Goal: Task Accomplishment & Management: Complete application form

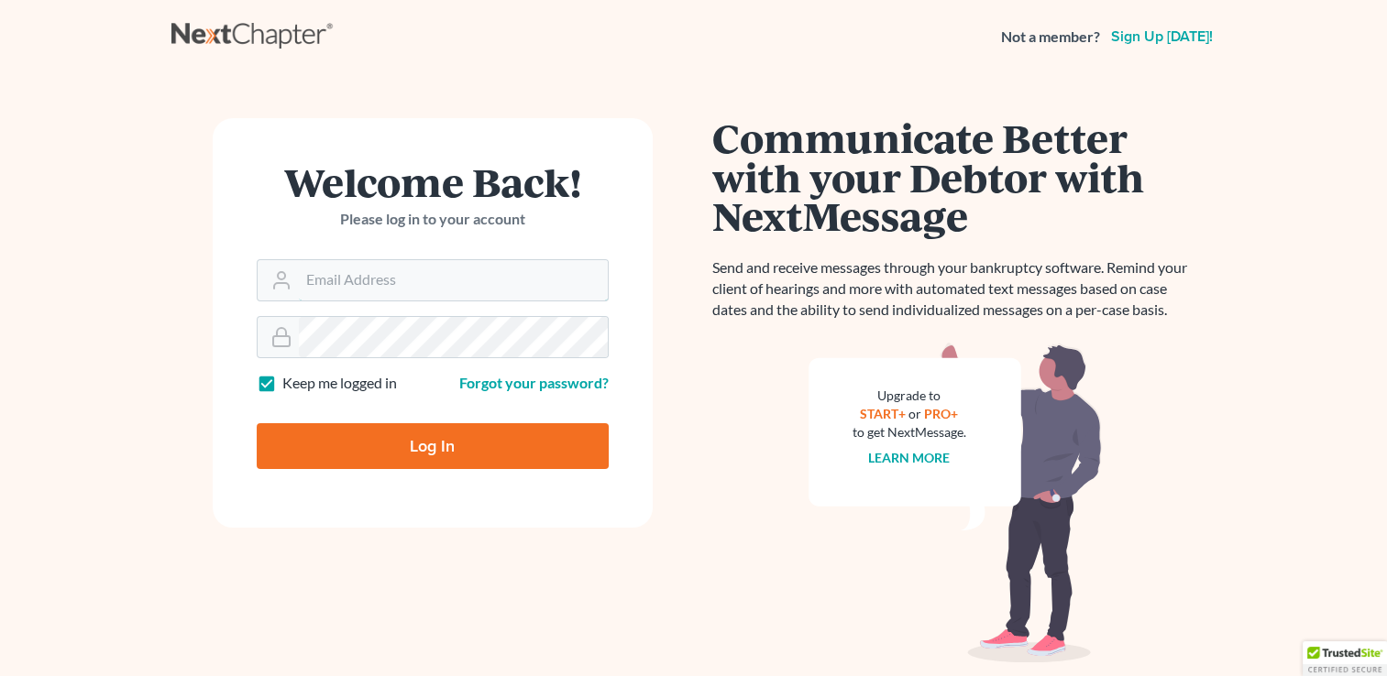
drag, startPoint x: 0, startPoint y: 0, endPoint x: 587, endPoint y: 262, distance: 642.6
click at [587, 262] on input "Email Address" at bounding box center [453, 280] width 309 height 40
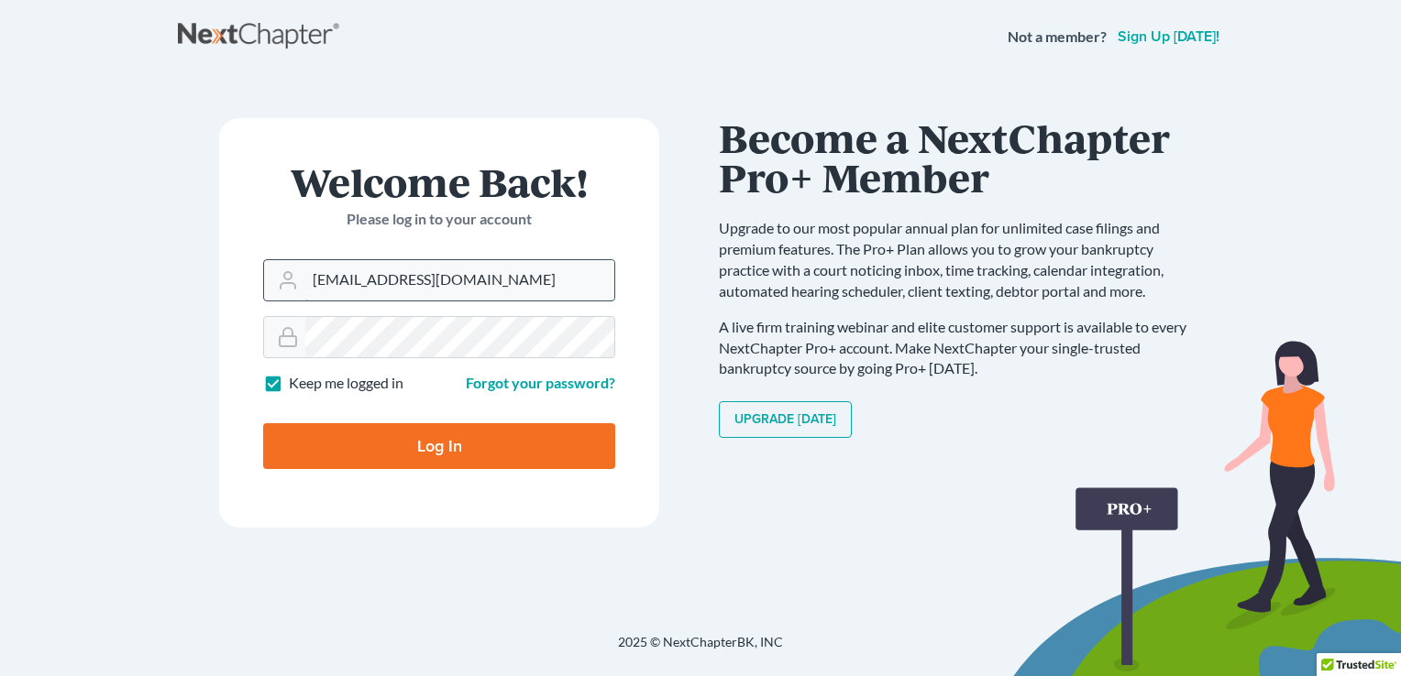
type input "[EMAIL_ADDRESS][DOMAIN_NAME]"
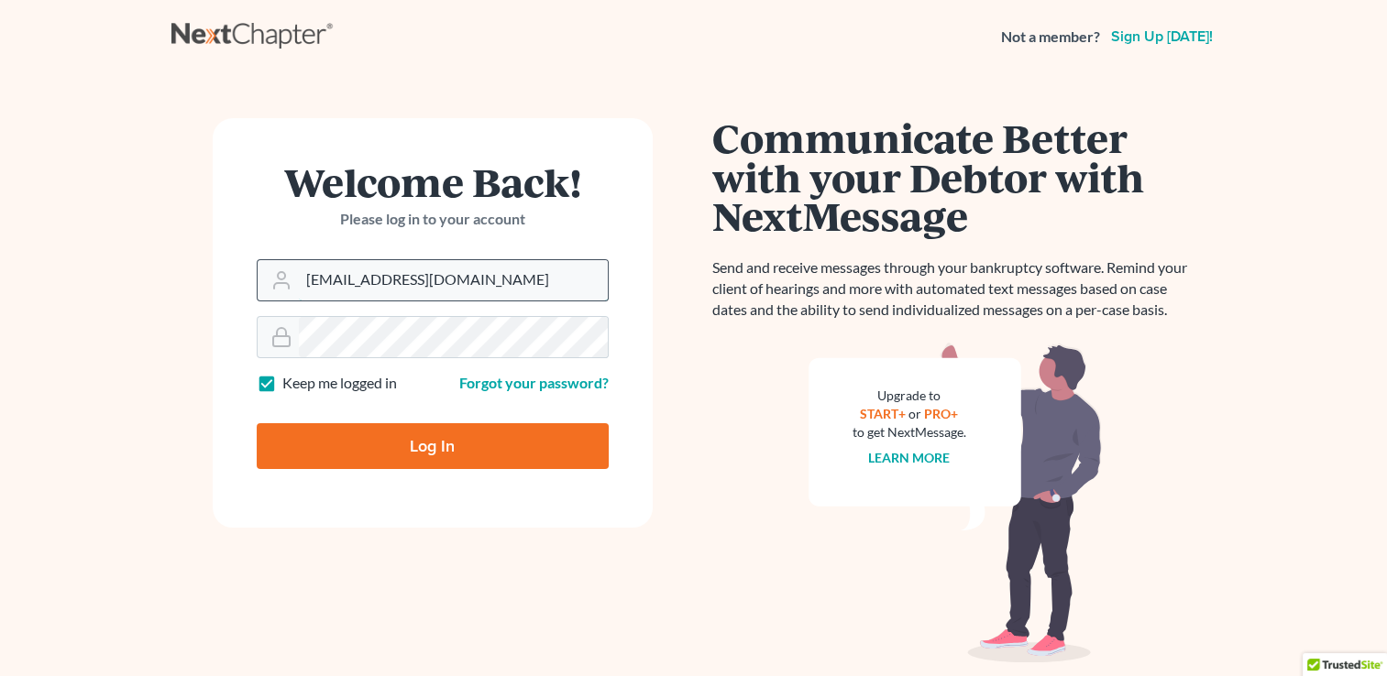
click at [525, 298] on input "[EMAIL_ADDRESS][DOMAIN_NAME]" at bounding box center [453, 280] width 309 height 40
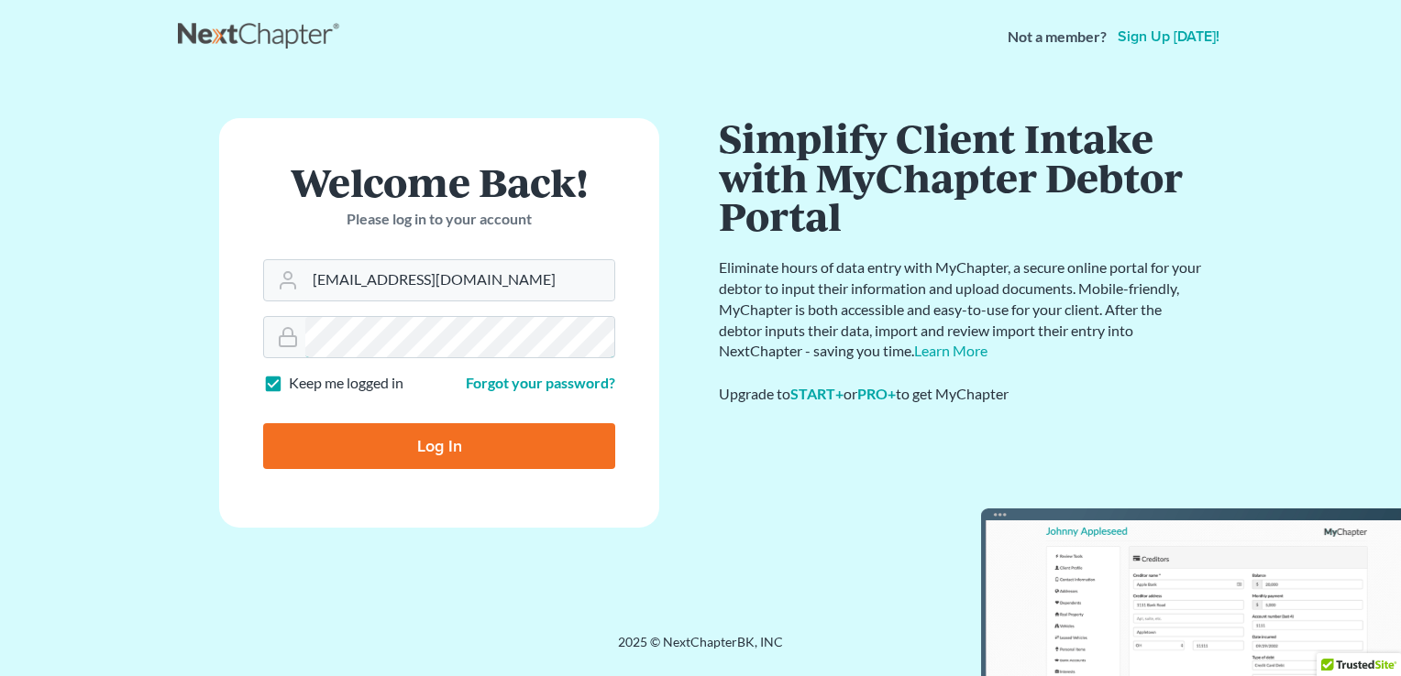
click at [263, 423] on input "Log In" at bounding box center [439, 446] width 352 height 46
type input "Thinking..."
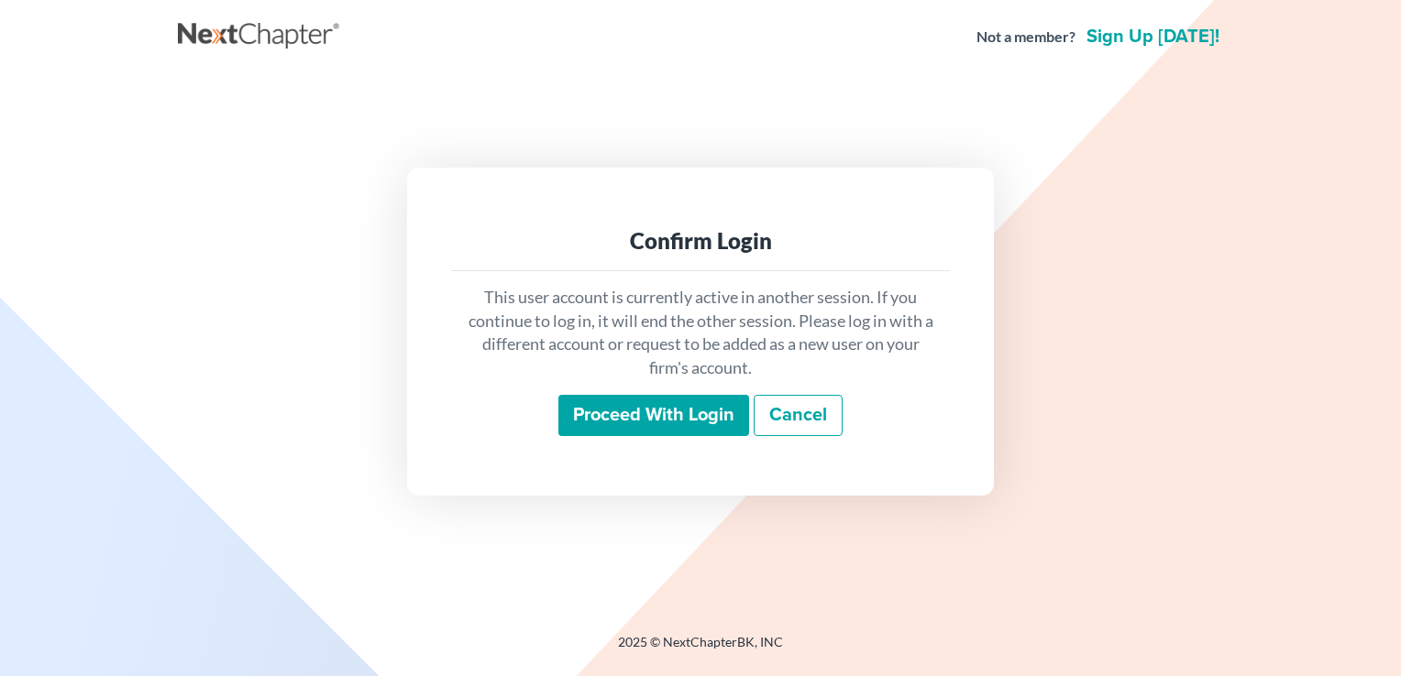
click at [630, 413] on input "Proceed with login" at bounding box center [653, 416] width 191 height 42
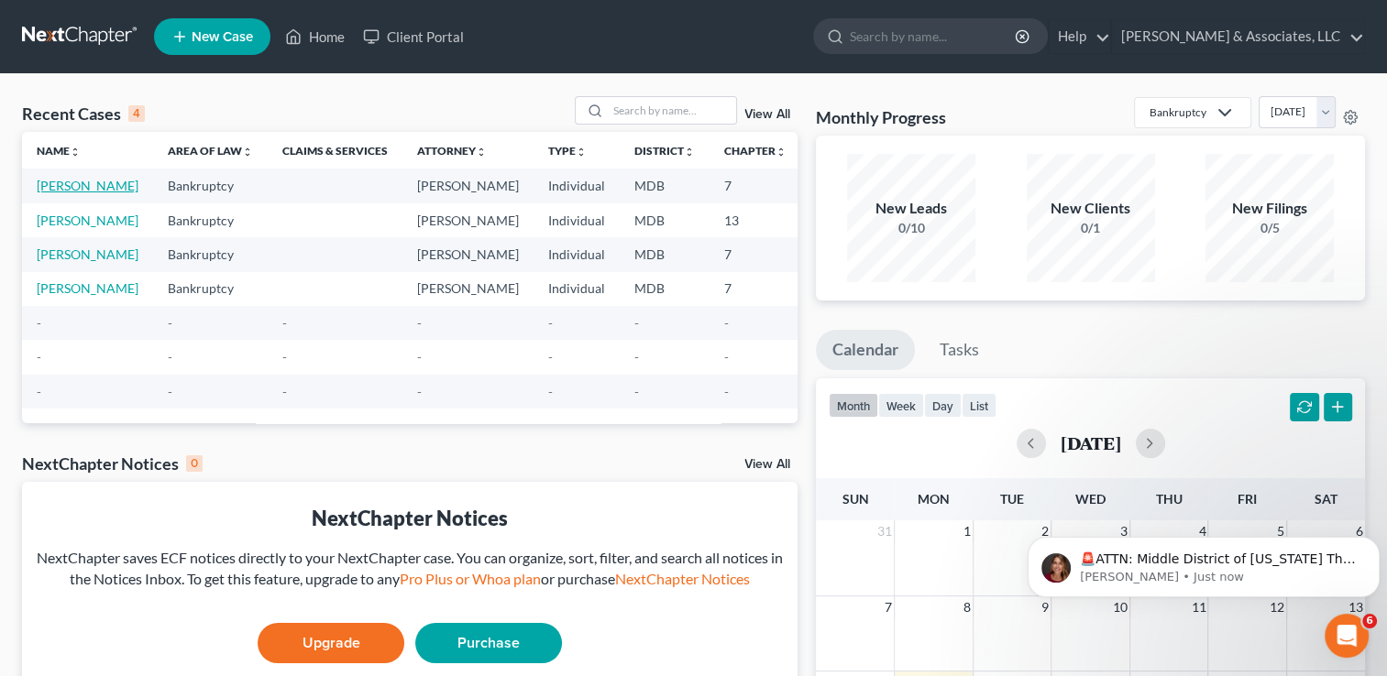
click at [59, 193] on link "[PERSON_NAME]" at bounding box center [88, 186] width 102 height 16
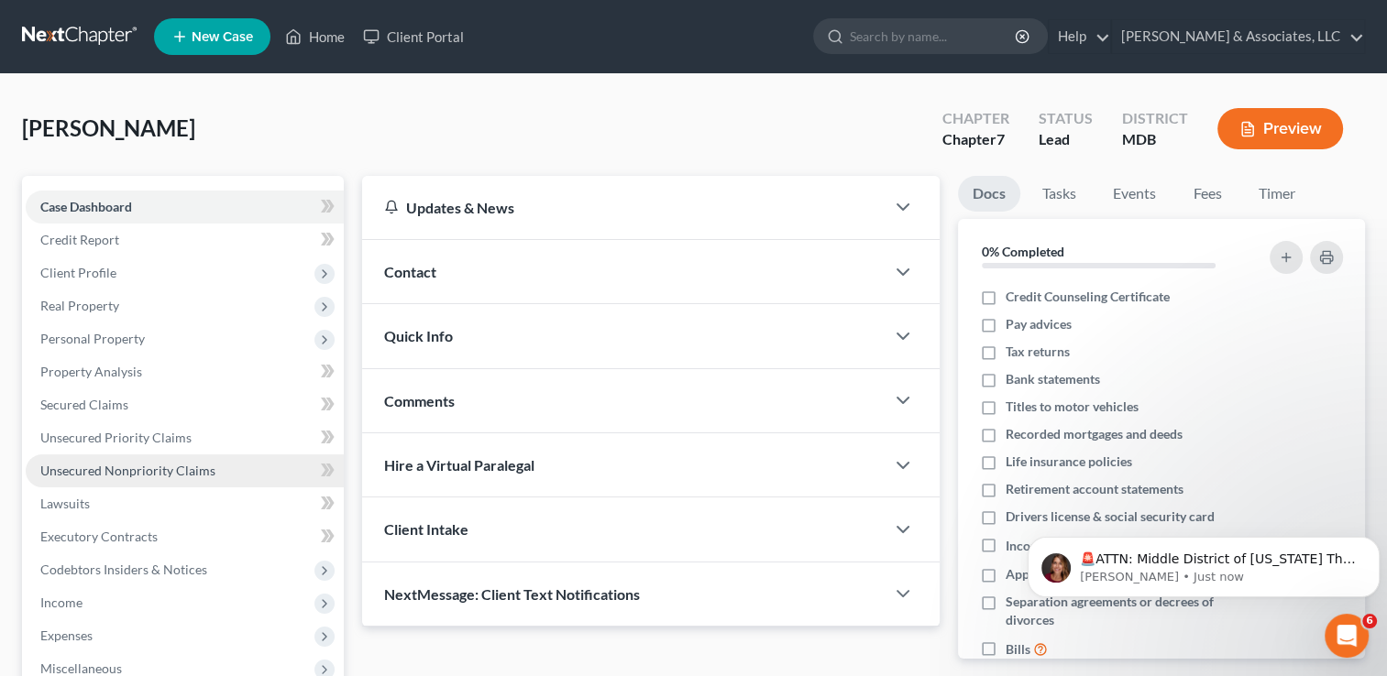
click at [133, 480] on link "Unsecured Nonpriority Claims" at bounding box center [185, 471] width 318 height 33
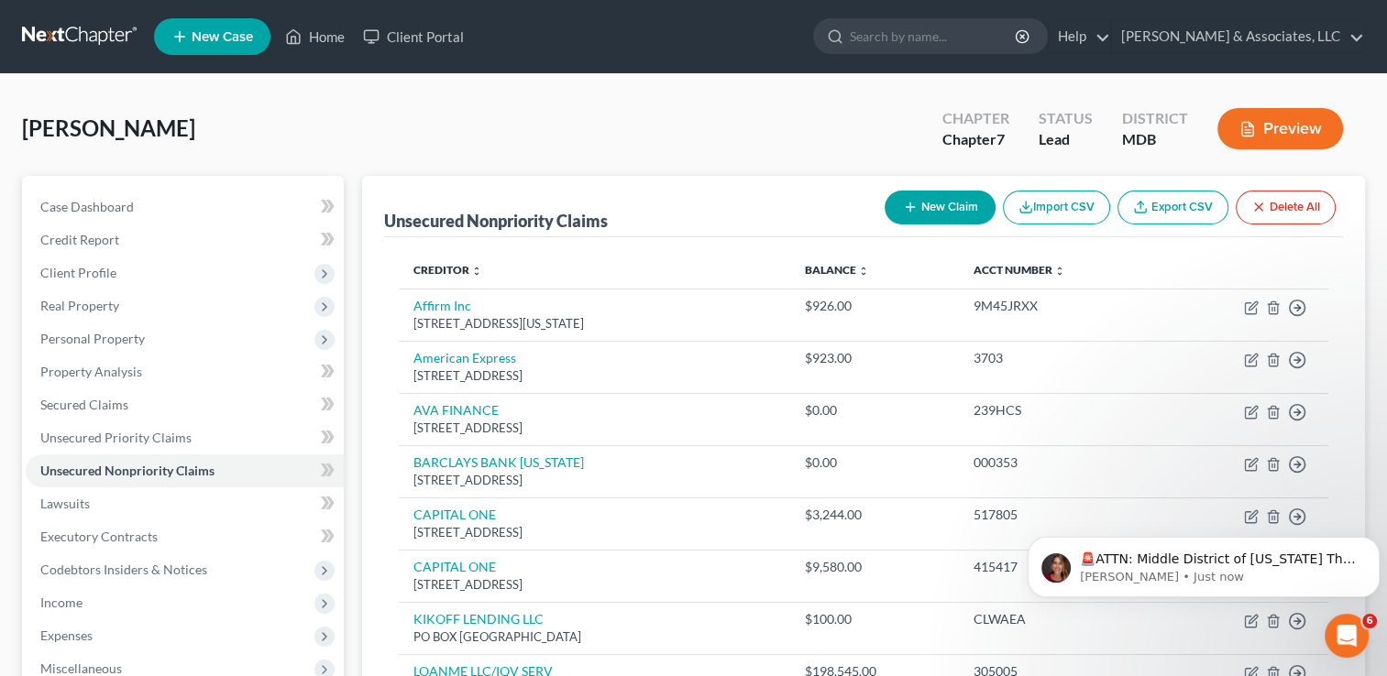
click at [951, 203] on button "New Claim" at bounding box center [940, 208] width 111 height 34
select select "0"
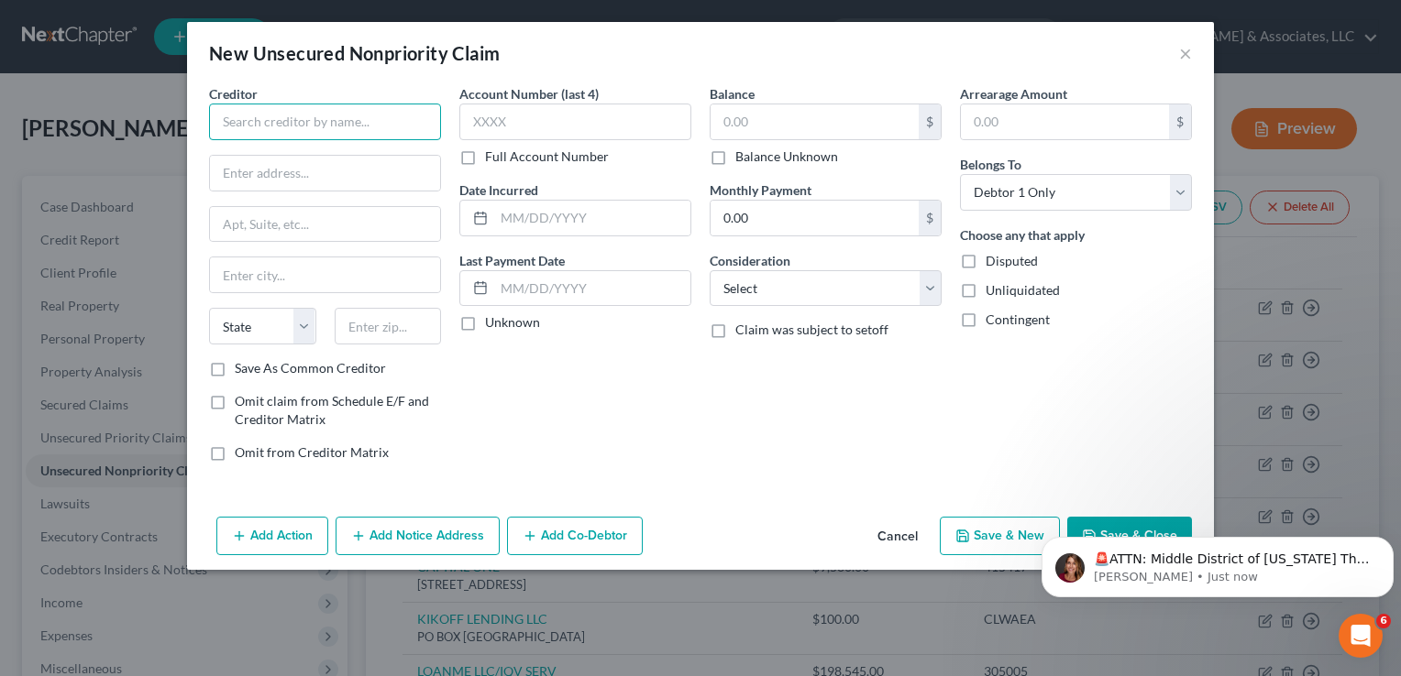
click at [401, 119] on input "text" at bounding box center [325, 122] width 232 height 37
click at [346, 132] on input "text" at bounding box center [325, 122] width 232 height 37
type input "Rapid Finance"
click at [341, 162] on input "text" at bounding box center [325, 173] width 230 height 35
paste input "[STREET_ADDRESS],"
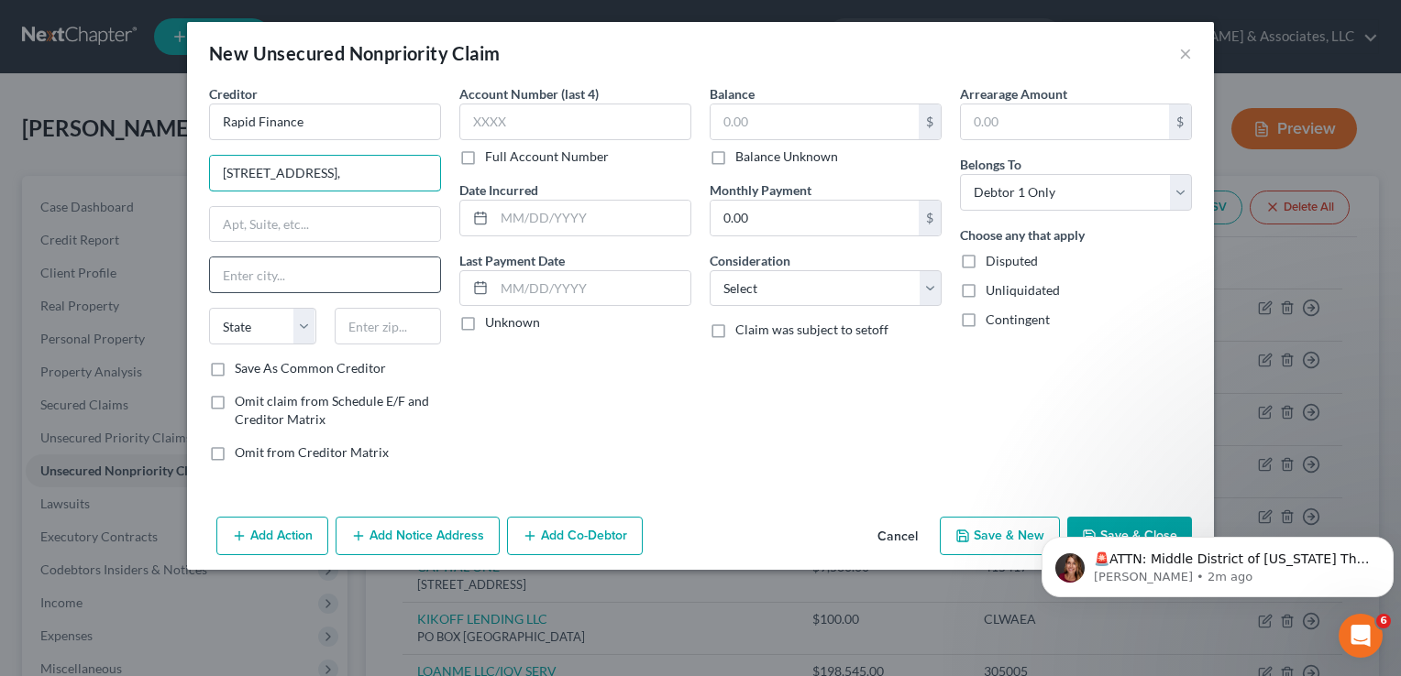
type input "[STREET_ADDRESS],"
click at [316, 272] on input "text" at bounding box center [325, 275] width 230 height 35
type input "Bethesda"
select select "21"
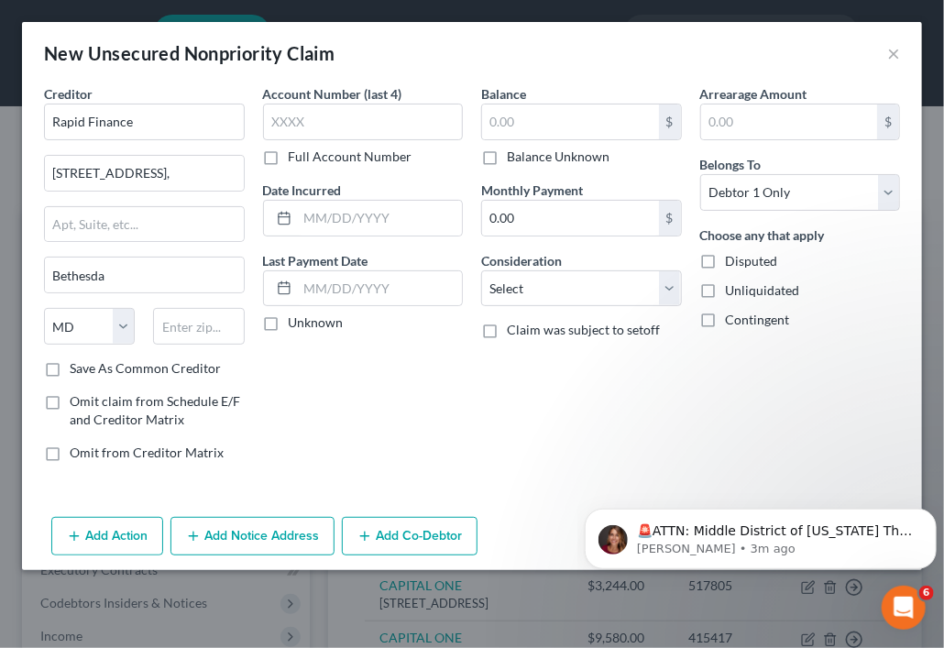
click at [138, 335] on div "State [US_STATE] AK AR AZ CA CO CT DE DC [GEOGRAPHIC_DATA] [GEOGRAPHIC_DATA] GU…" at bounding box center [89, 326] width 109 height 37
click at [189, 333] on input "text" at bounding box center [198, 326] width 91 height 37
type input "20814"
click at [532, 127] on input "text" at bounding box center [570, 121] width 177 height 35
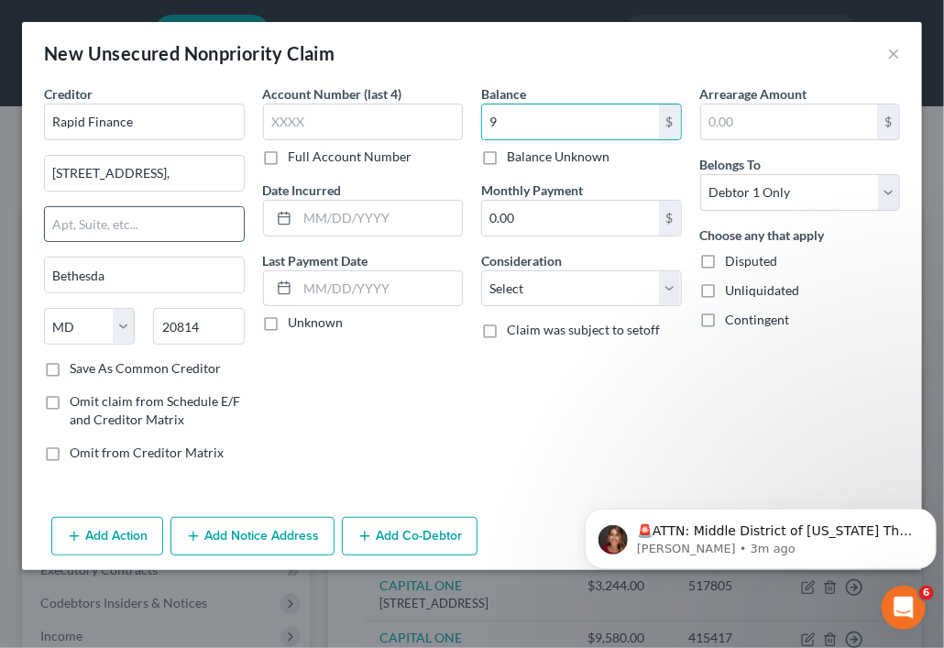
click at [100, 220] on input "text" at bounding box center [144, 224] width 199 height 35
click at [523, 127] on input "9" at bounding box center [570, 121] width 177 height 35
paste input "0,894.98"
type input "90,894.98"
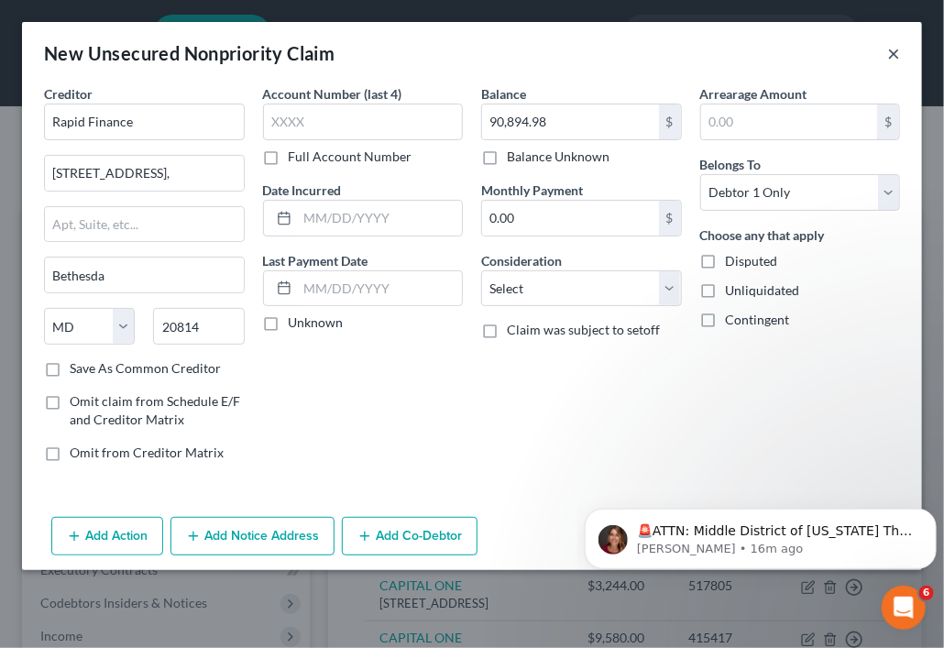
click at [893, 58] on button "×" at bounding box center [893, 53] width 13 height 22
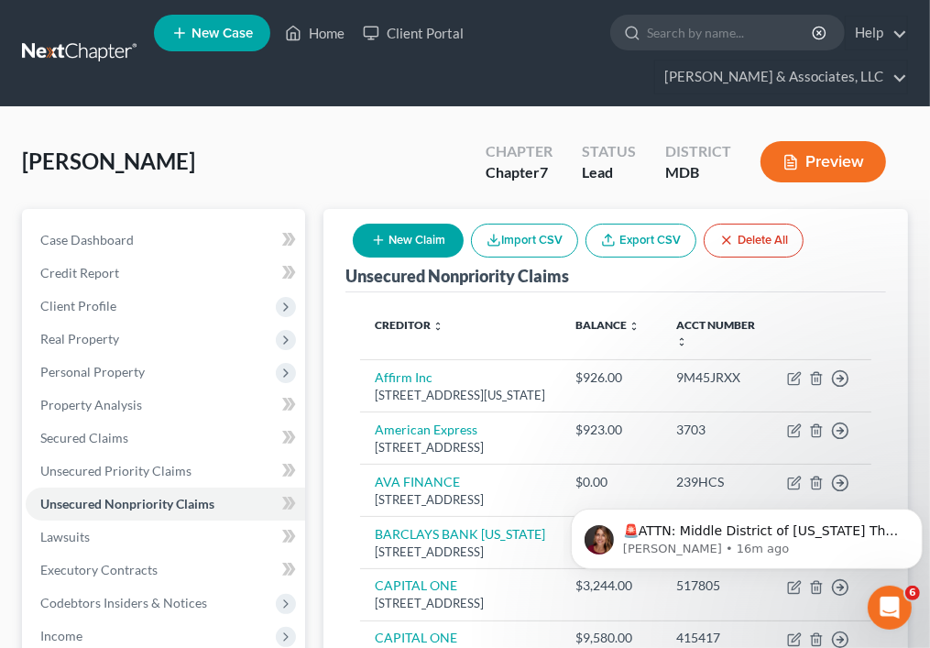
click at [242, 49] on link "New Case" at bounding box center [212, 33] width 116 height 37
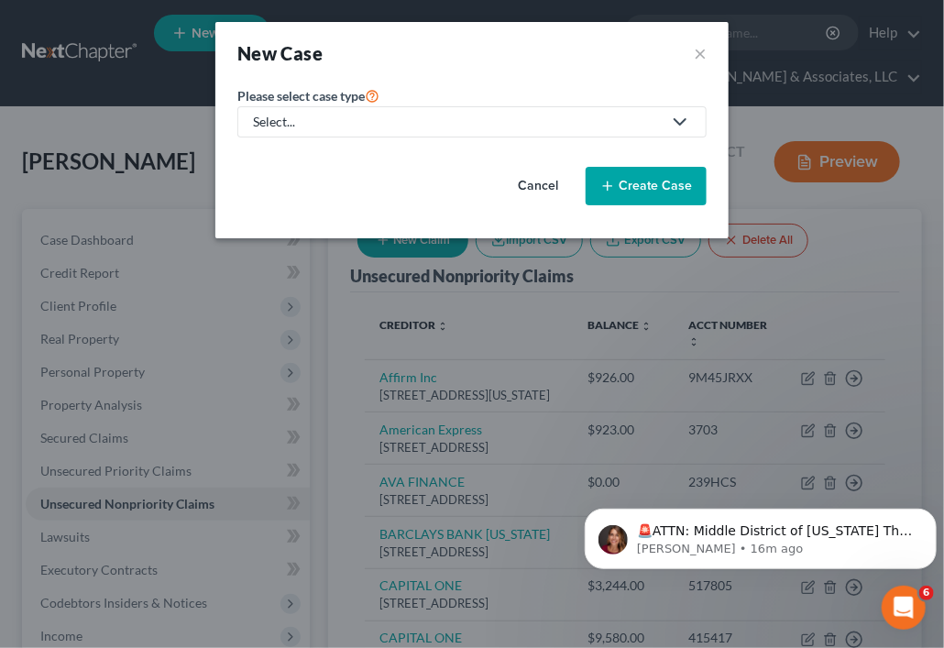
click at [275, 126] on div "Select..." at bounding box center [457, 122] width 409 height 18
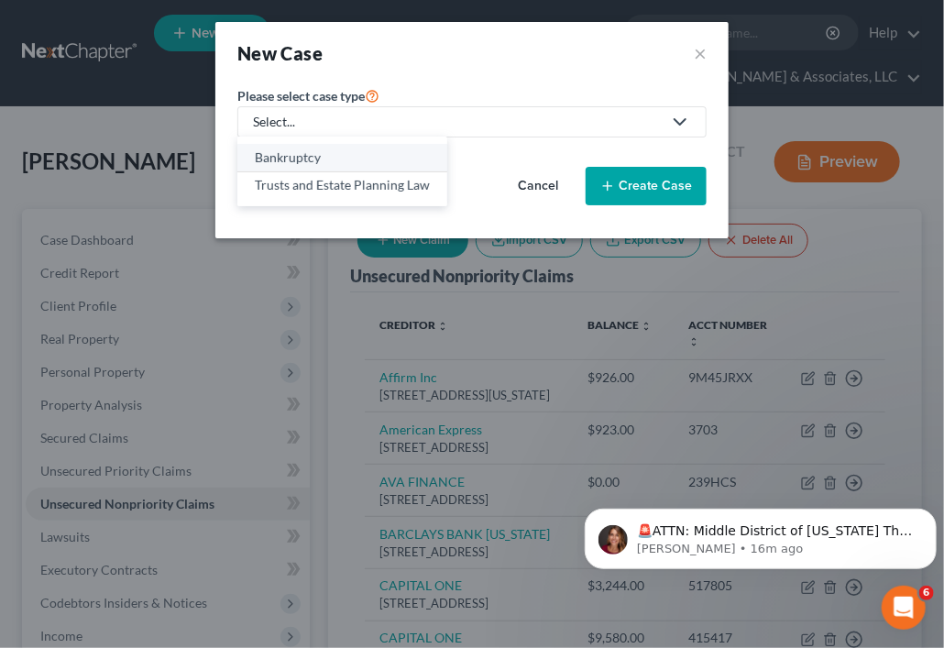
click at [282, 159] on div "Bankruptcy" at bounding box center [342, 157] width 175 height 18
select select "38"
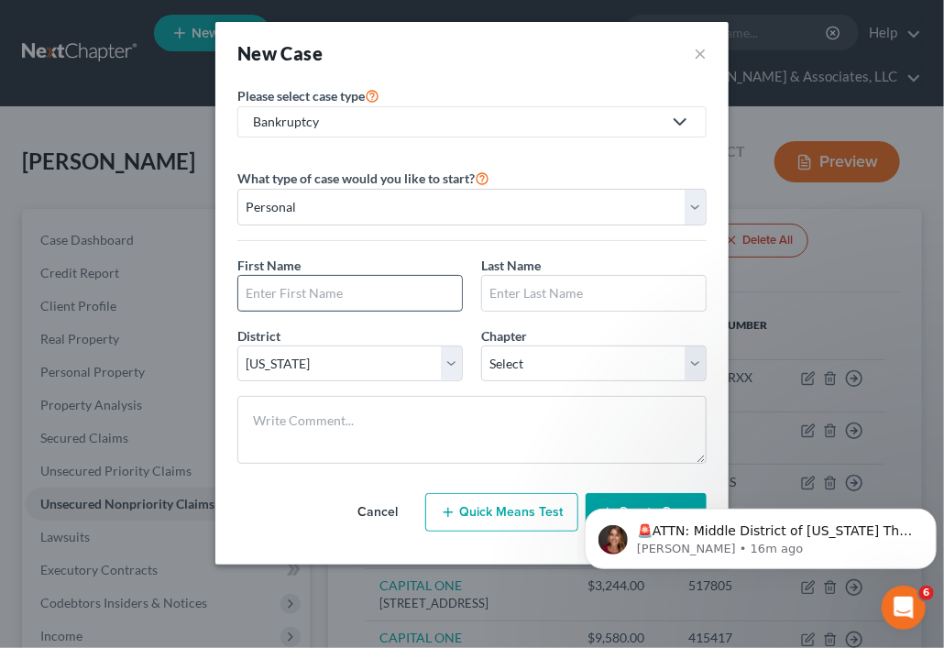
click at [321, 294] on input "text" at bounding box center [350, 293] width 224 height 35
type input "Tijuana"
type input "[PERSON_NAME]"
select select "0"
click at [608, 496] on body "🚨ATTN: Middle District of [US_STATE] The court has added a new Credit Counselin…" at bounding box center [760, 534] width 352 height 114
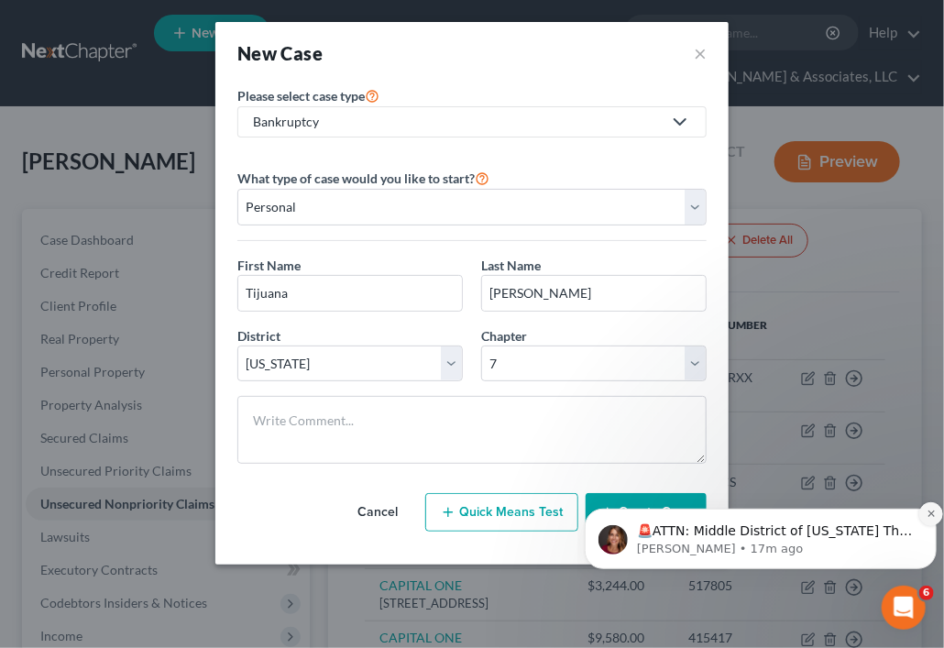
click at [922, 514] on button "Dismiss notification" at bounding box center [930, 513] width 24 height 24
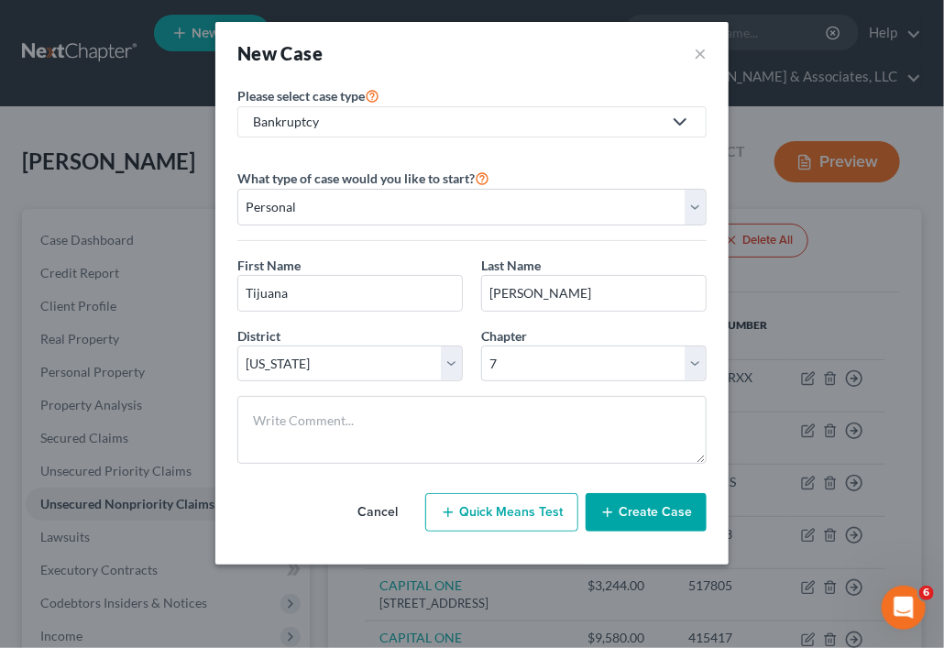
click at [674, 508] on button "Create Case" at bounding box center [646, 512] width 121 height 38
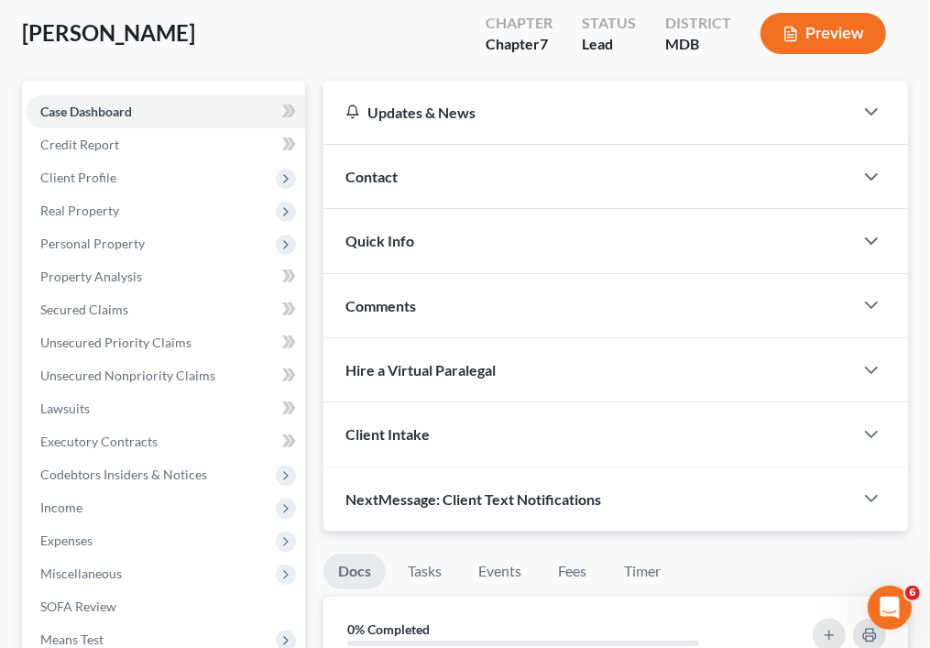
scroll to position [132, 0]
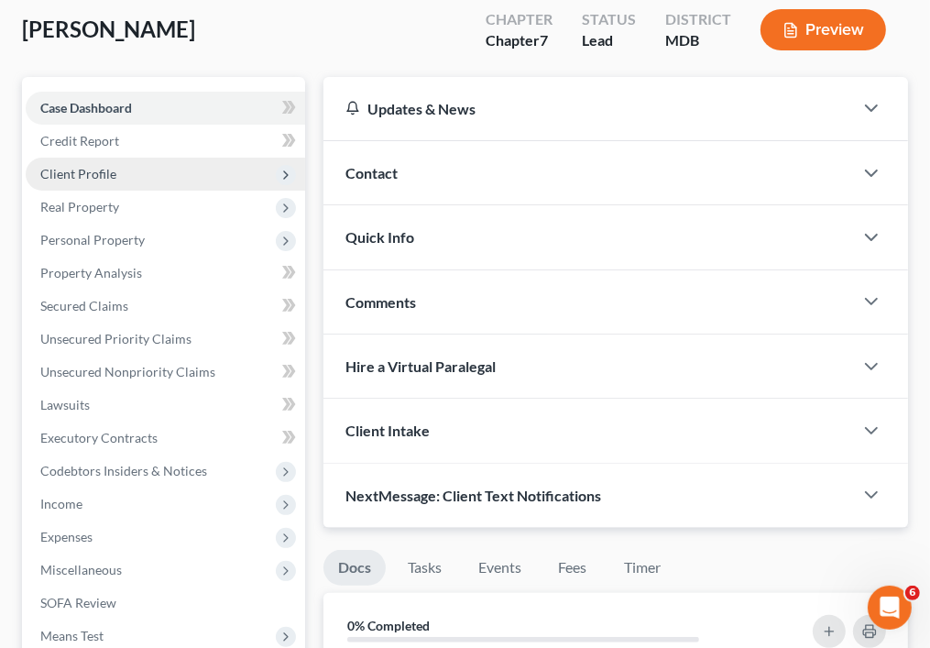
click at [190, 168] on span "Client Profile" at bounding box center [166, 174] width 280 height 33
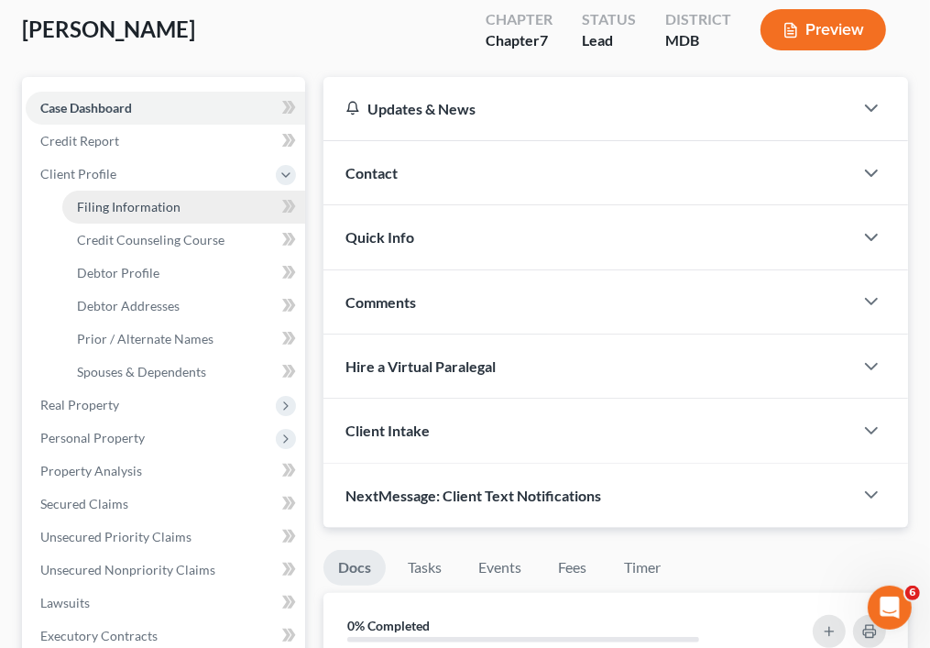
click at [187, 204] on link "Filing Information" at bounding box center [183, 207] width 243 height 33
select select "1"
select select "0"
select select "38"
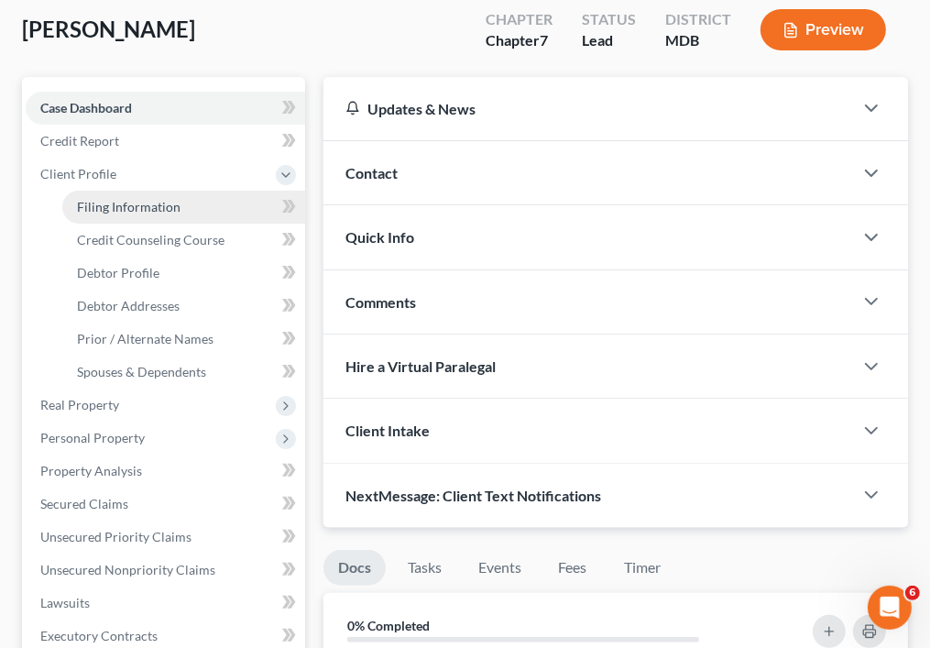
select select "21"
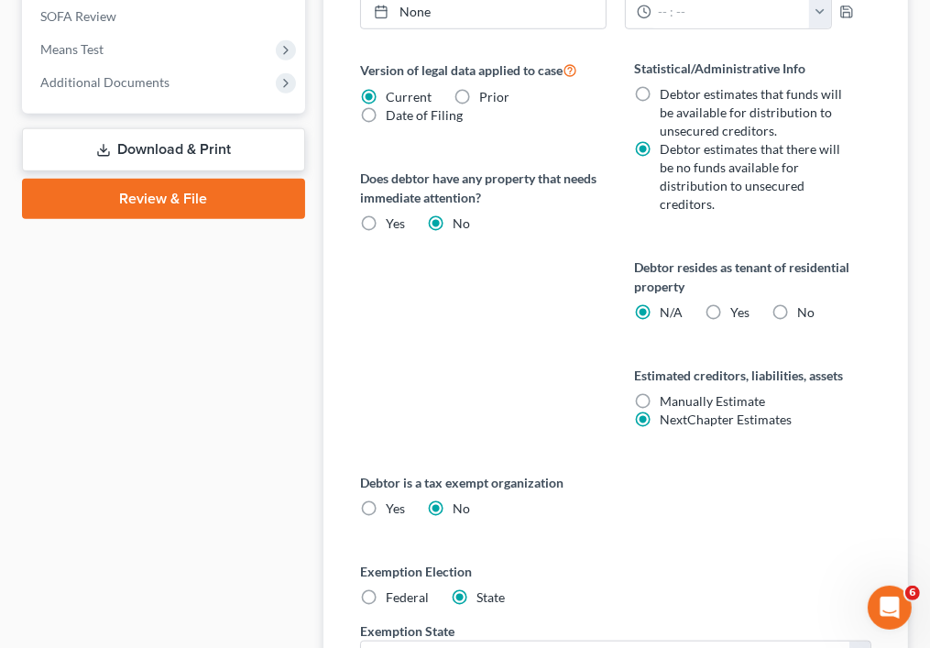
scroll to position [1115, 0]
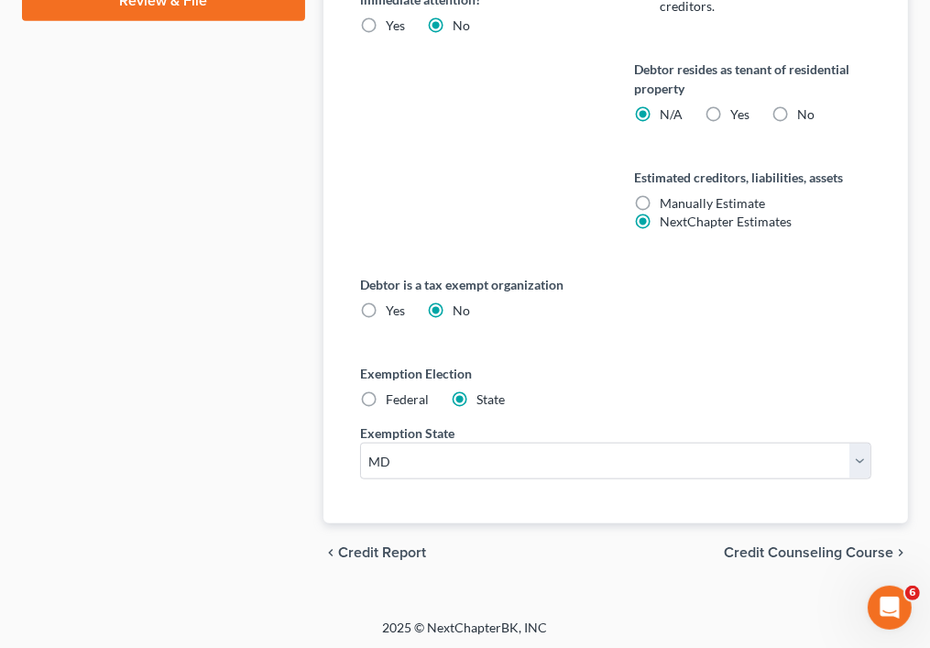
click at [745, 545] on span "Credit Counseling Course" at bounding box center [809, 552] width 170 height 15
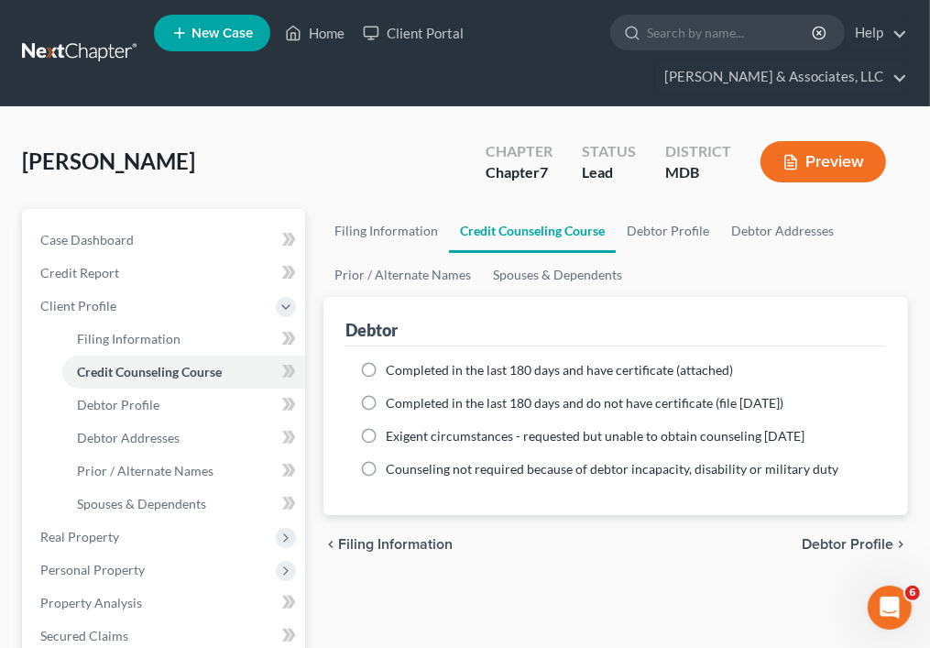
click at [386, 368] on label "Completed in the last 180 days and have certificate (attached)" at bounding box center [559, 370] width 347 height 18
click at [393, 368] on input "Completed in the last 180 days and have certificate (attached)" at bounding box center [399, 367] width 12 height 12
radio input "true"
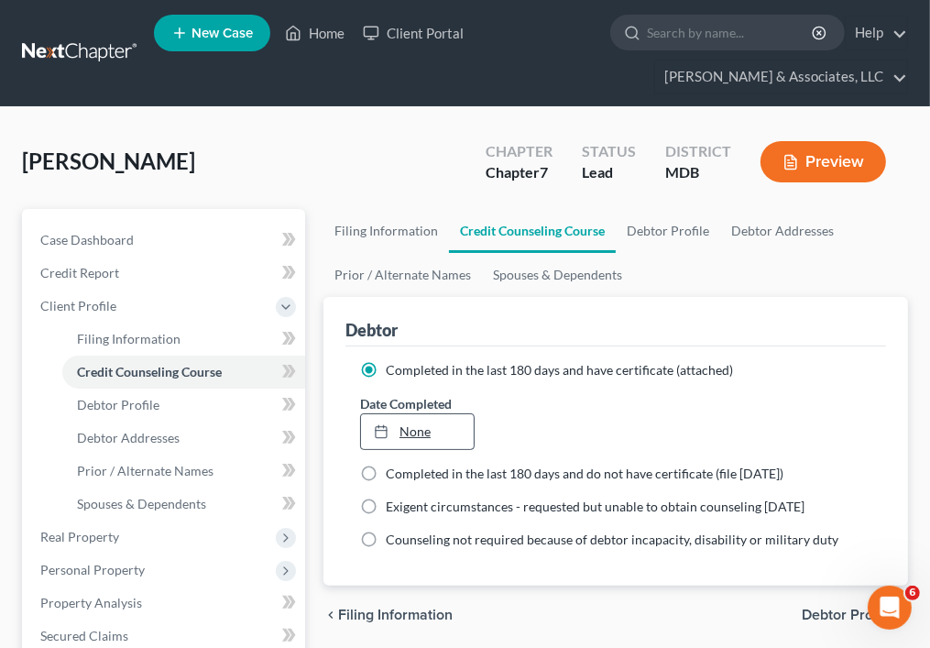
click at [430, 432] on link "None" at bounding box center [417, 431] width 113 height 35
type input "[DATE]"
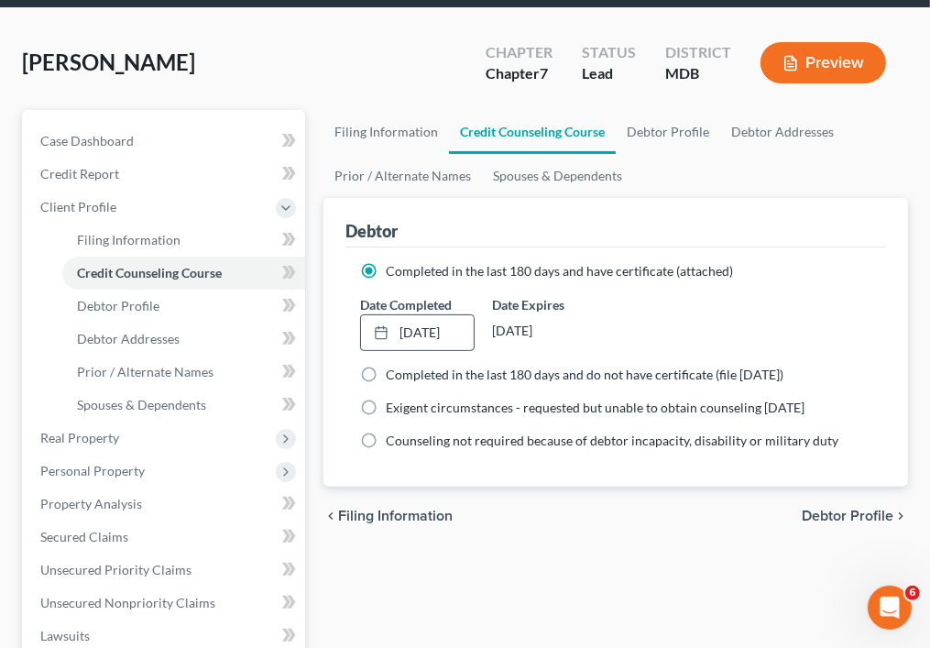
scroll to position [110, 0]
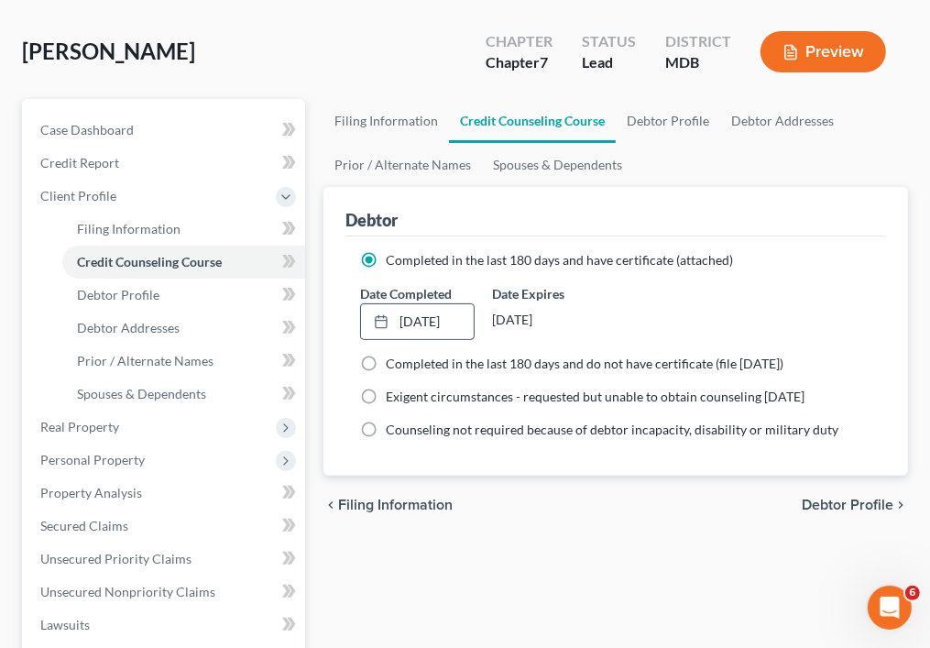
click at [825, 498] on span "Debtor Profile" at bounding box center [848, 505] width 92 height 15
select select "0"
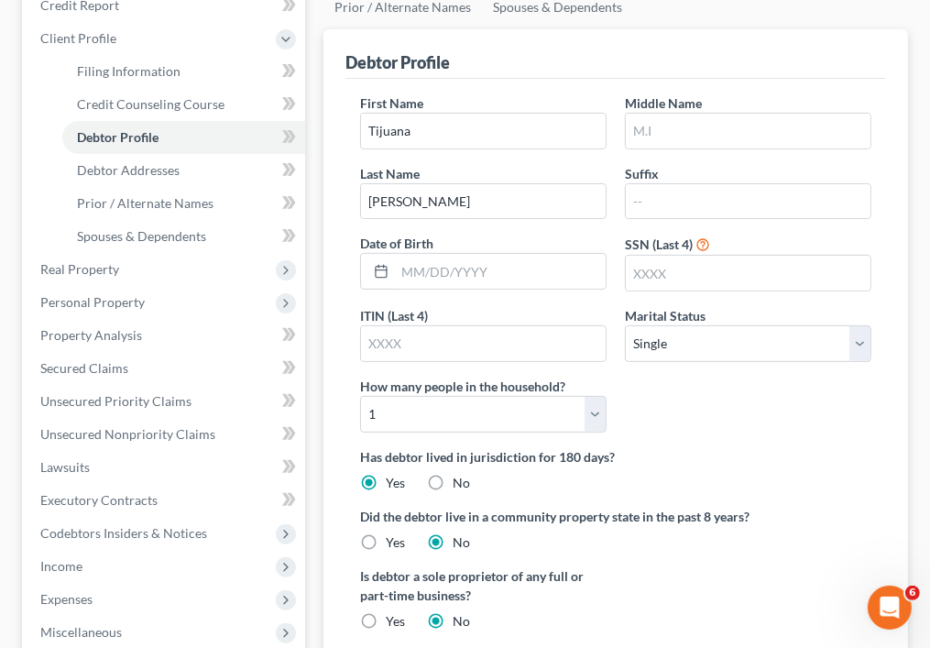
scroll to position [275, 0]
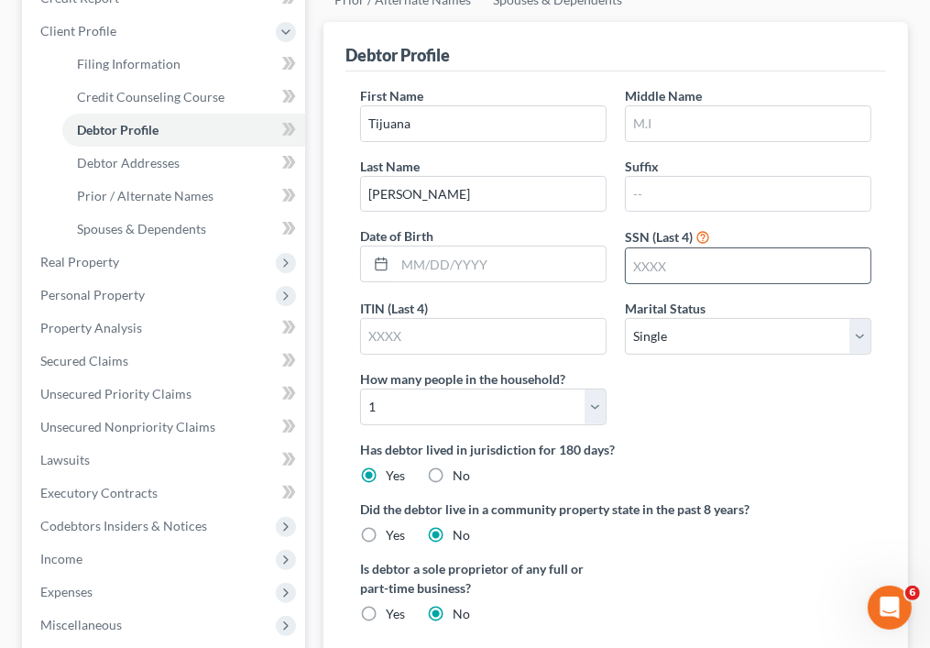
click at [671, 262] on input "text" at bounding box center [748, 265] width 245 height 35
type input "7547"
click at [513, 269] on input "text" at bounding box center [500, 264] width 211 height 35
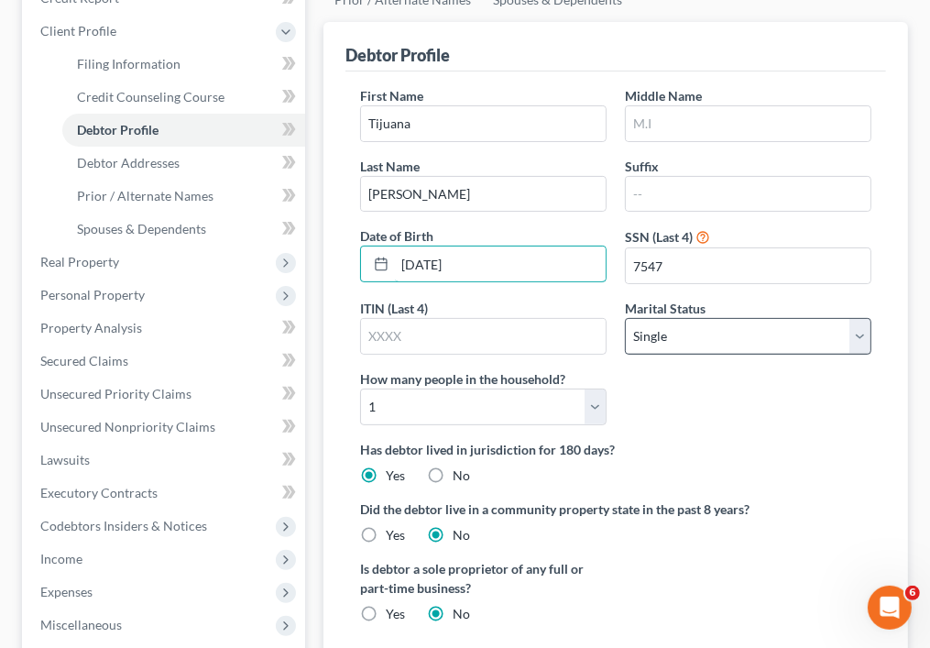
type input "[DATE]"
click at [656, 337] on select "Select Single Married Separated Divorced Widowed" at bounding box center [748, 336] width 247 height 37
select select "3"
click at [625, 318] on select "Select Single Married Separated Divorced Widowed" at bounding box center [748, 336] width 247 height 37
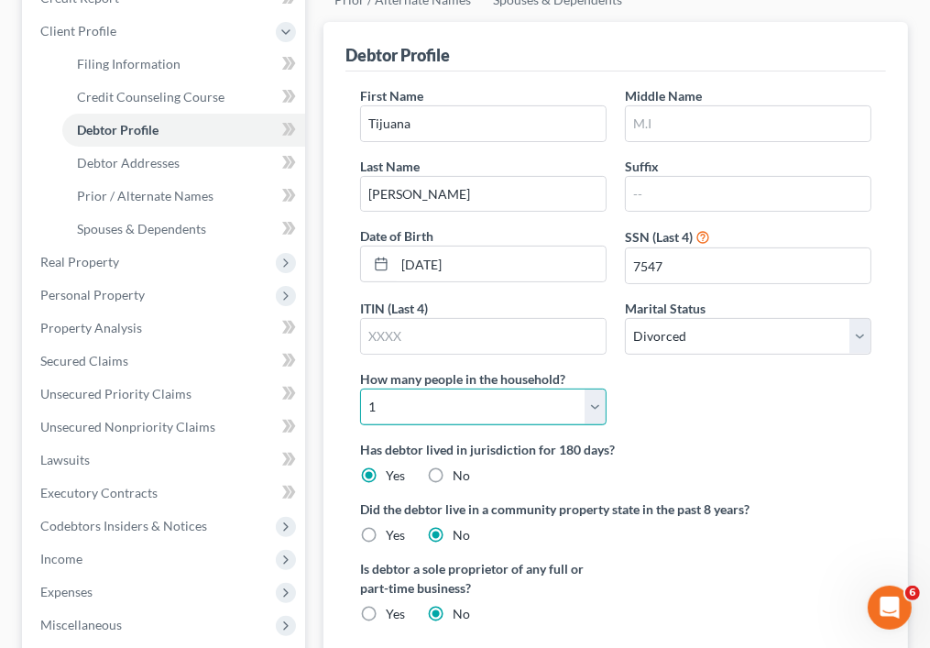
click at [591, 412] on select "Select 1 2 3 4 5 6 7 8 9 10 11 12 13 14 15 16 17 18 19 20" at bounding box center [483, 407] width 247 height 37
select select "2"
click at [360, 389] on select "Select 1 2 3 4 5 6 7 8 9 10 11 12 13 14 15 16 17 18 19 20" at bounding box center [483, 407] width 247 height 37
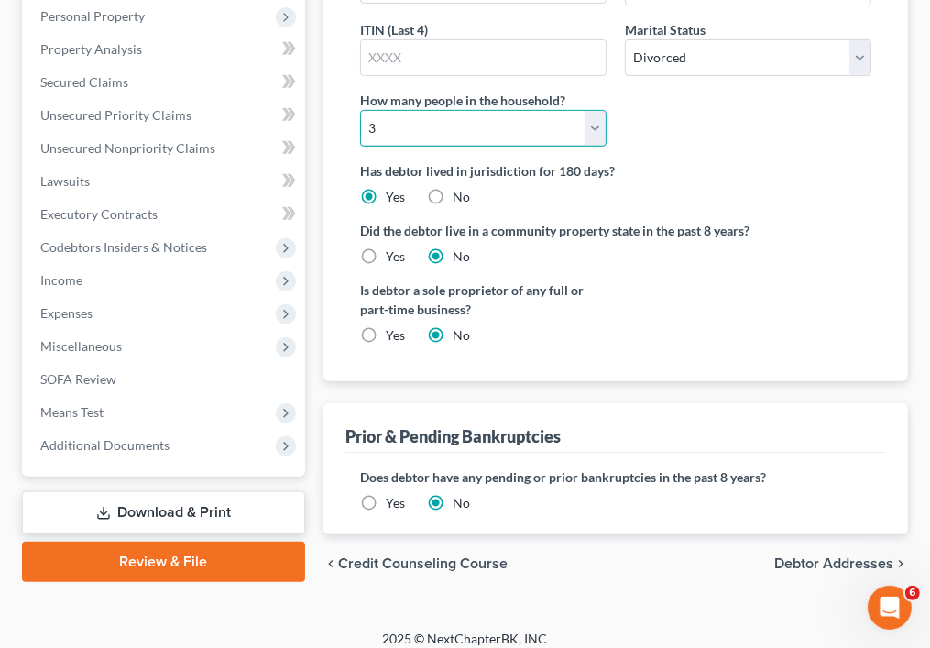
scroll to position [565, 0]
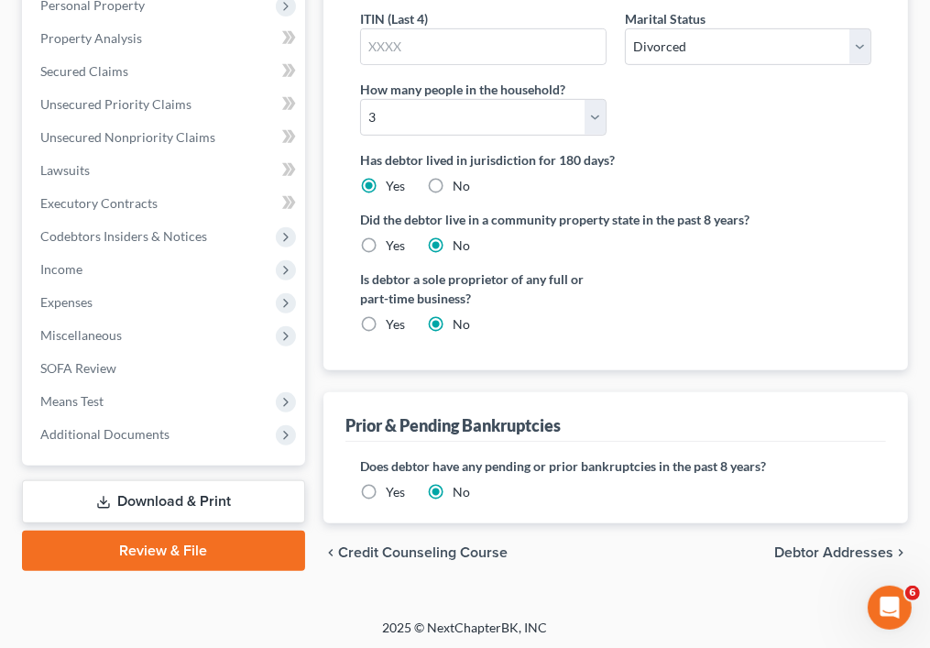
click at [812, 550] on span "Debtor Addresses" at bounding box center [834, 552] width 119 height 15
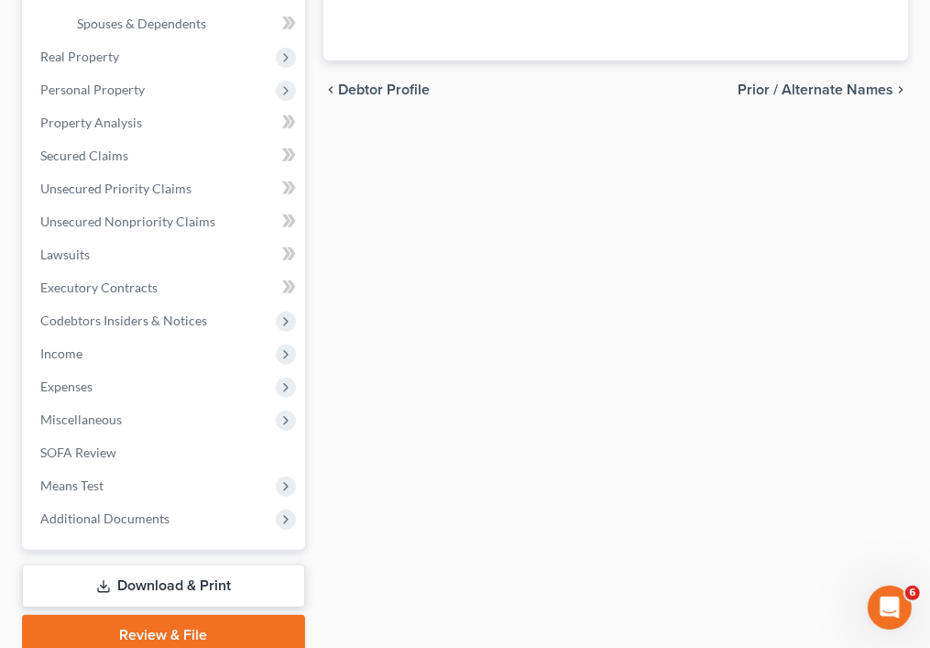
select select "0"
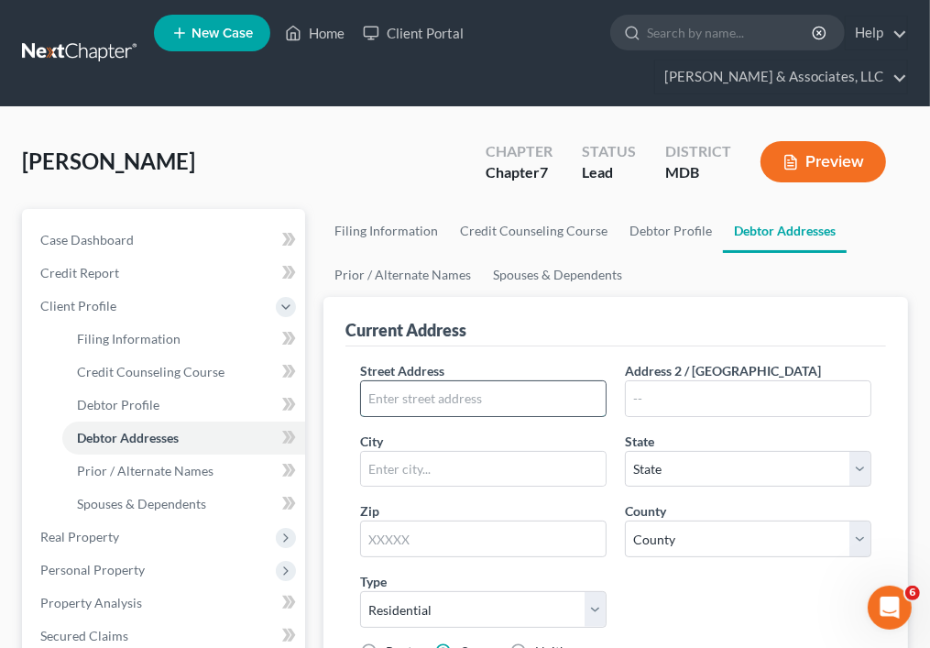
click at [572, 400] on input "text" at bounding box center [483, 398] width 245 height 35
type input "[STREET_ADDRESS][PERSON_NAME]"
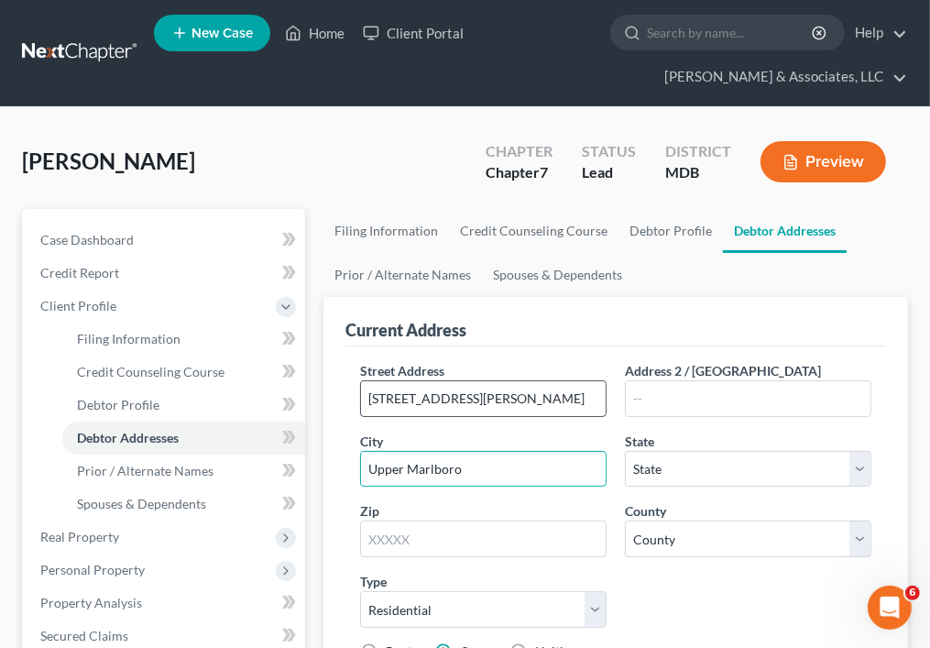
type input "Upper Marlboro"
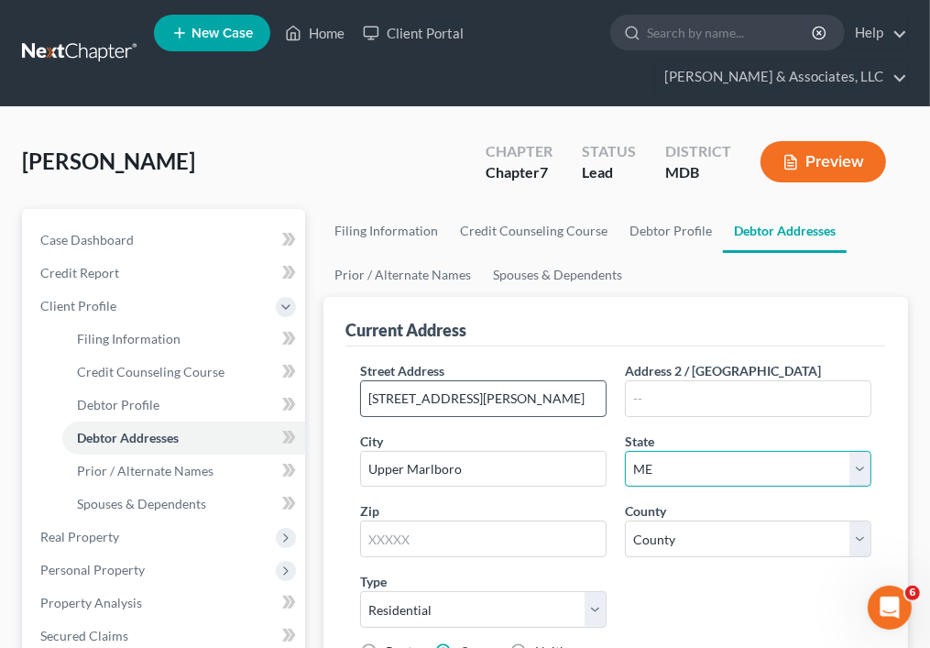
select select "21"
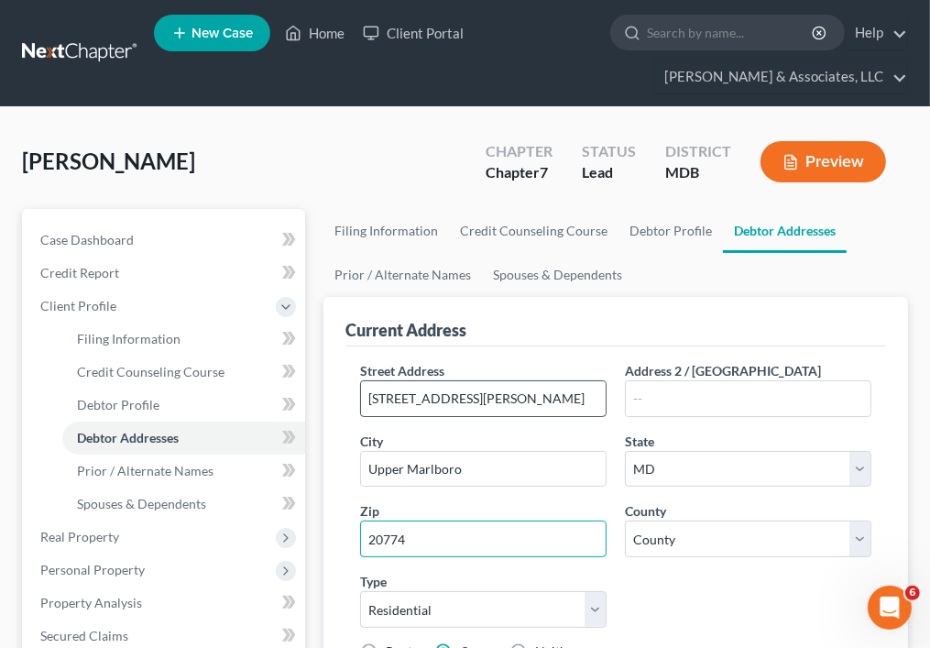
type input "20774"
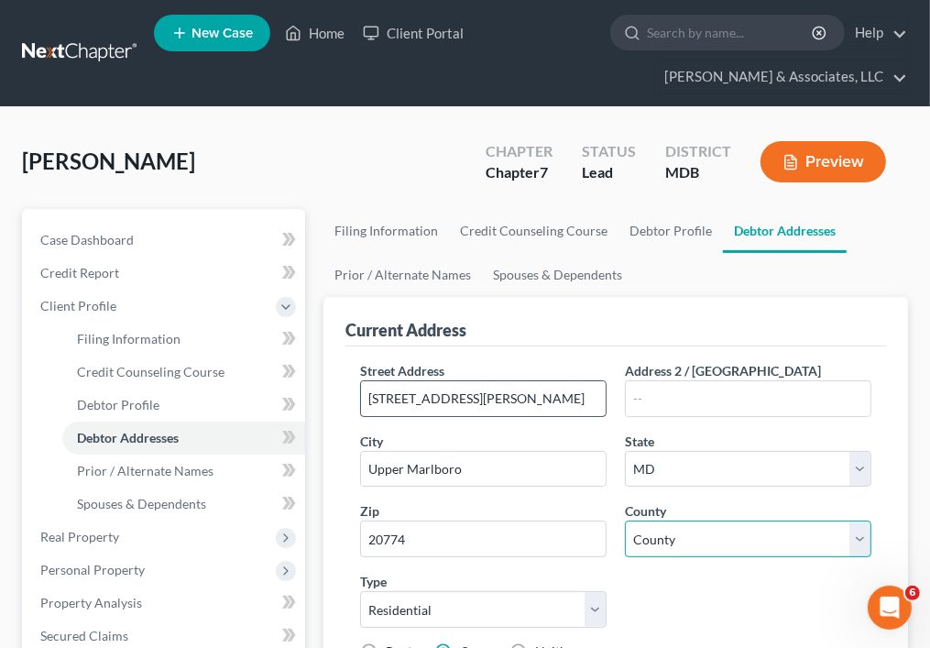
select select "16"
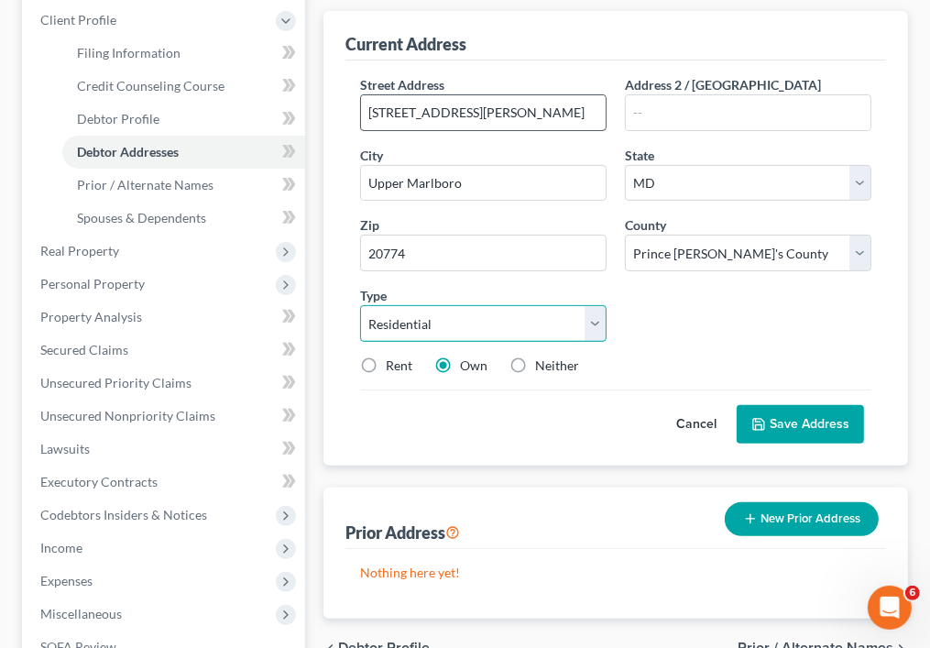
scroll to position [290, 0]
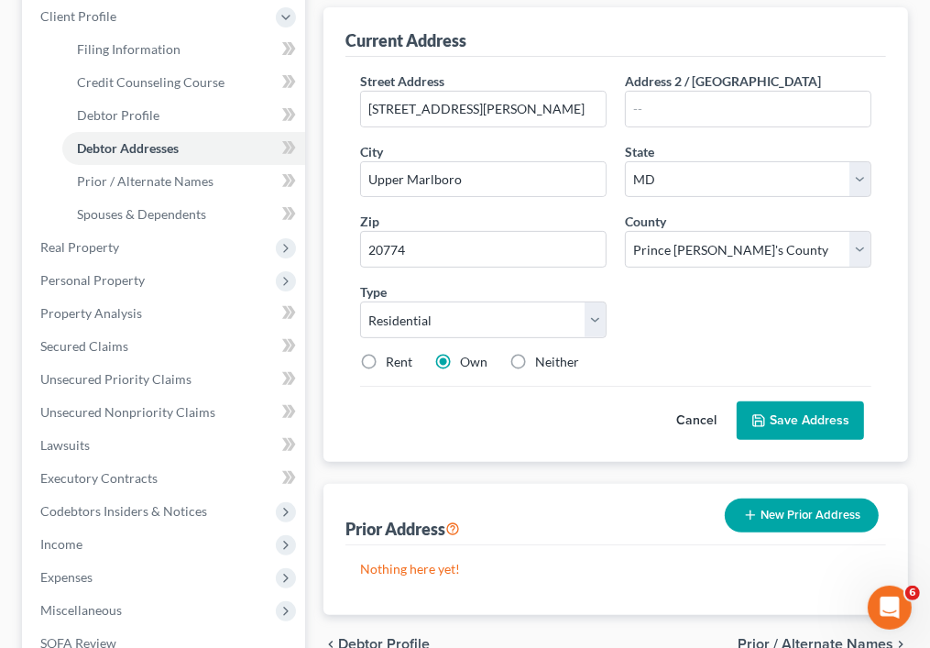
click at [535, 358] on label "Neither" at bounding box center [557, 362] width 44 height 18
click at [543, 358] on input "Neither" at bounding box center [549, 359] width 12 height 12
radio input "true"
click at [386, 358] on label "Rent" at bounding box center [399, 362] width 27 height 18
click at [393, 358] on input "Rent" at bounding box center [399, 359] width 12 height 12
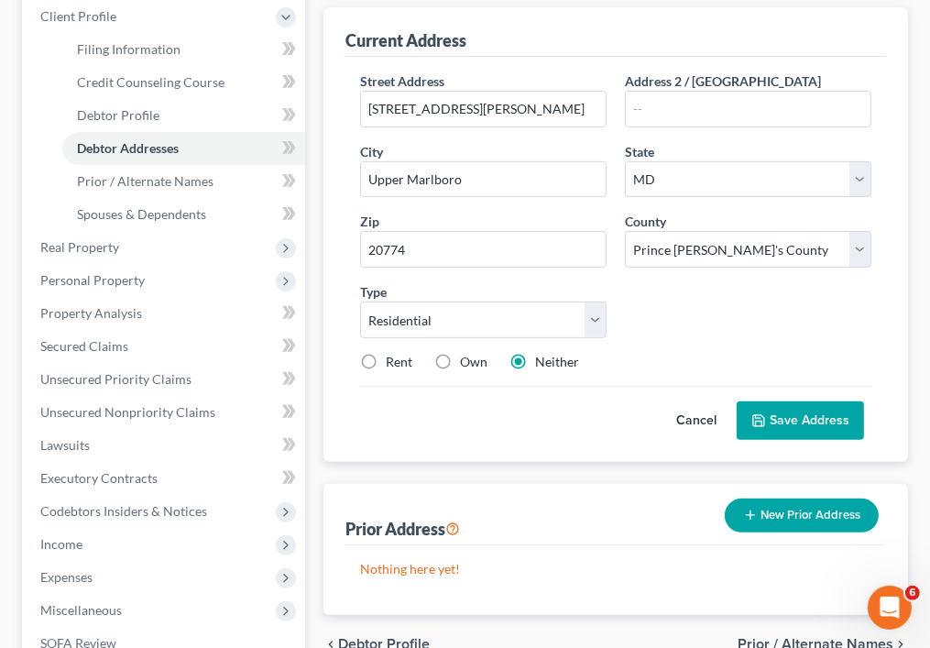
radio input "true"
click at [764, 417] on icon at bounding box center [758, 420] width 11 height 11
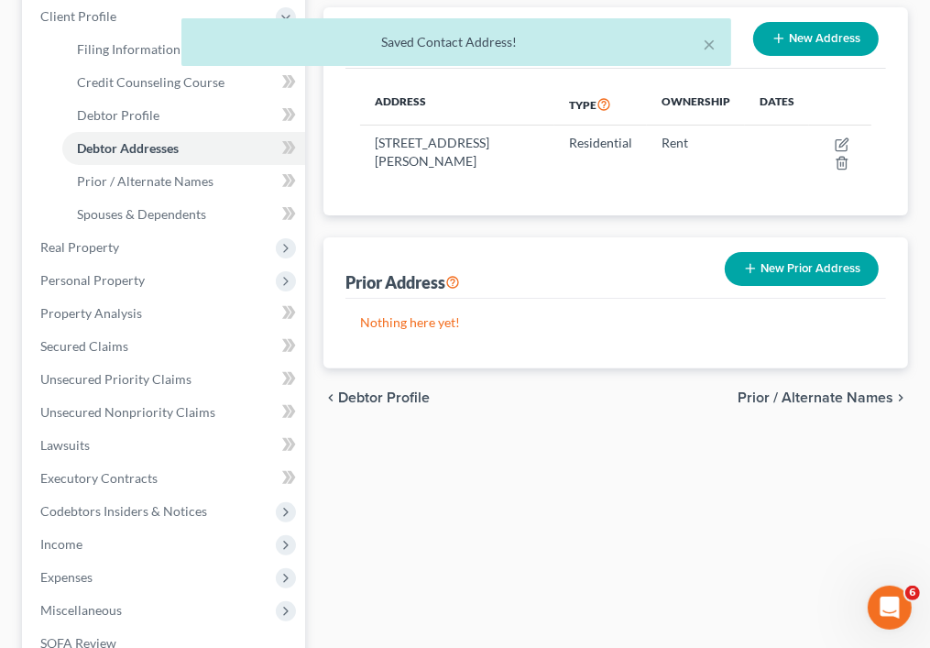
click at [799, 392] on span "Prior / Alternate Names" at bounding box center [816, 397] width 156 height 15
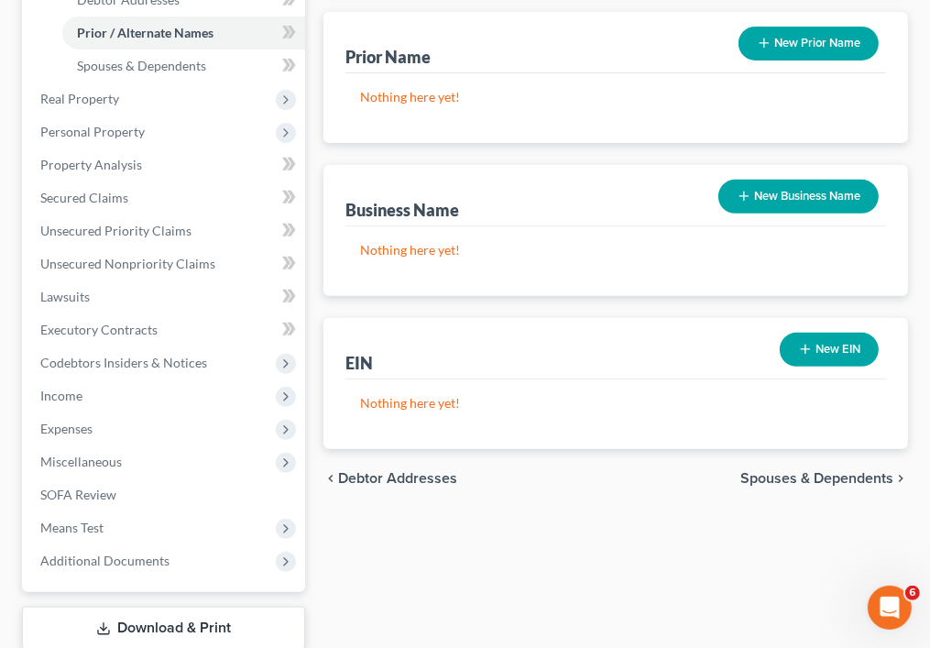
scroll to position [439, 0]
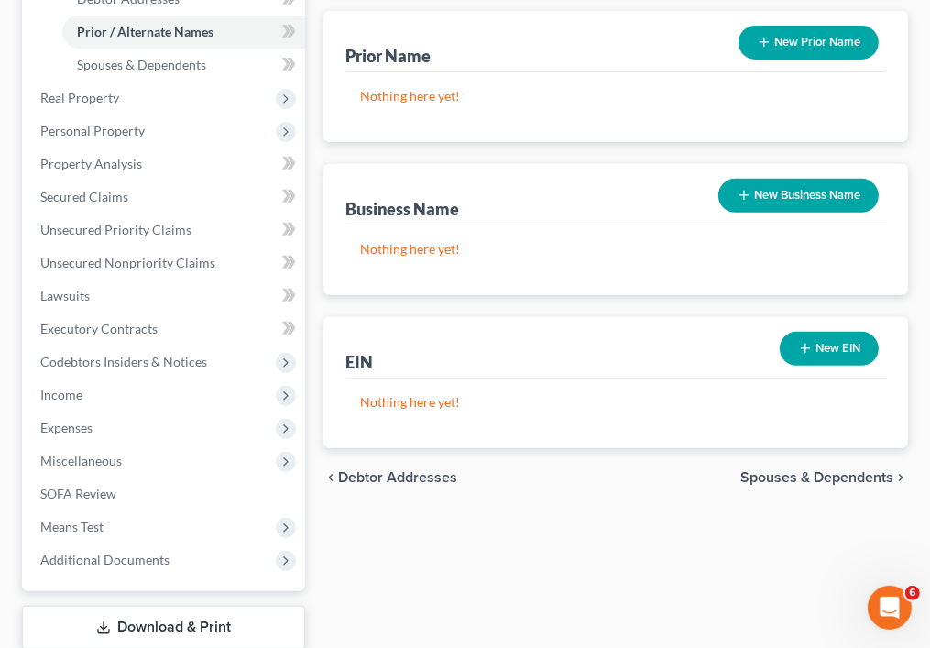
click at [819, 478] on span "Spouses & Dependents" at bounding box center [817, 477] width 153 height 15
